Goal: Communication & Community: Connect with others

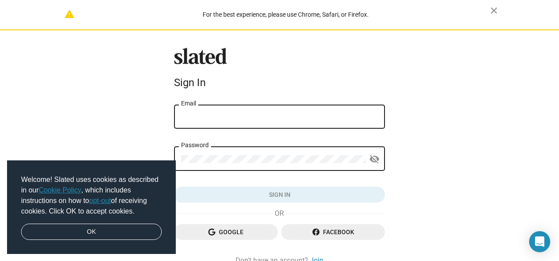
click at [257, 112] on div "Email" at bounding box center [279, 116] width 197 height 26
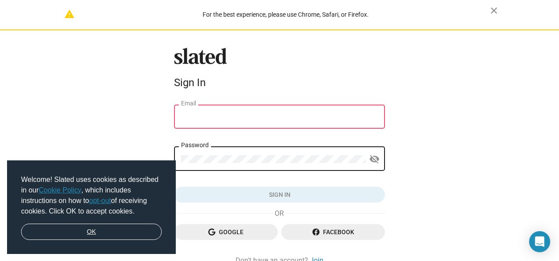
click at [120, 228] on link "OK" at bounding box center [91, 232] width 141 height 17
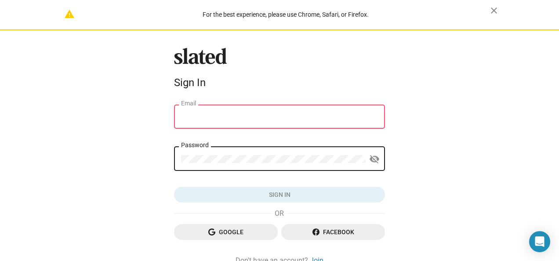
click at [199, 122] on div "Email" at bounding box center [279, 116] width 197 height 26
type input "[EMAIL_ADDRESS][DOMAIN_NAME]"
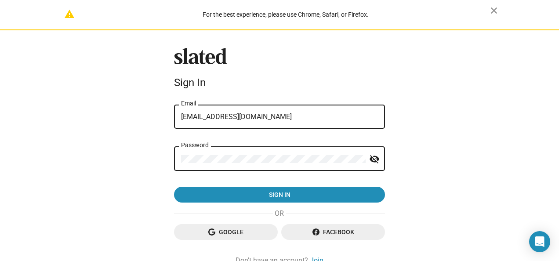
click at [174, 187] on button "Sign in" at bounding box center [279, 195] width 211 height 16
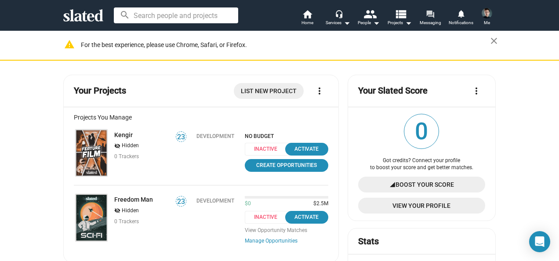
click at [432, 21] on span "Messaging" at bounding box center [430, 23] width 22 height 11
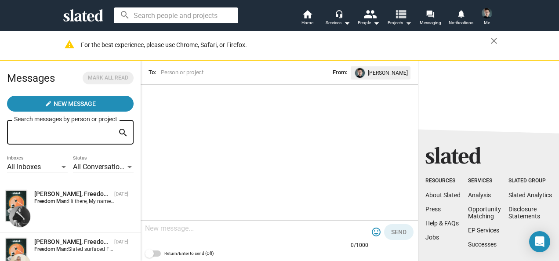
click at [399, 19] on mat-icon "view_list" at bounding box center [400, 13] width 13 height 13
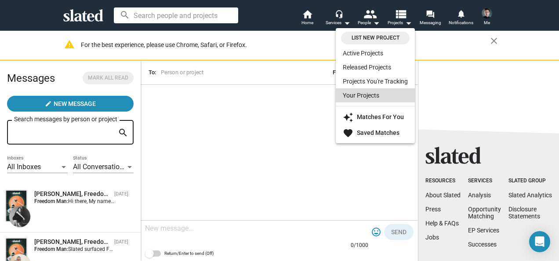
click at [372, 98] on link "Your Projects" at bounding box center [375, 95] width 79 height 14
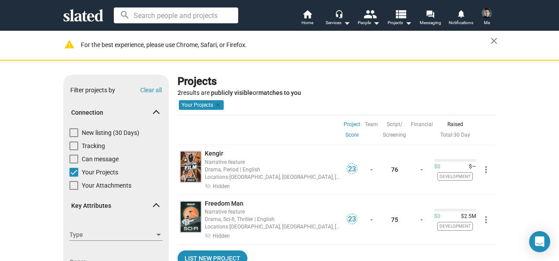
click at [485, 17] on img at bounding box center [486, 13] width 11 height 11
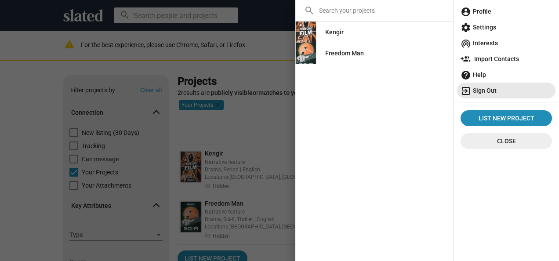
click at [487, 91] on span "exit_to_app Sign Out" at bounding box center [505, 91] width 91 height 16
